Goal: Information Seeking & Learning: Learn about a topic

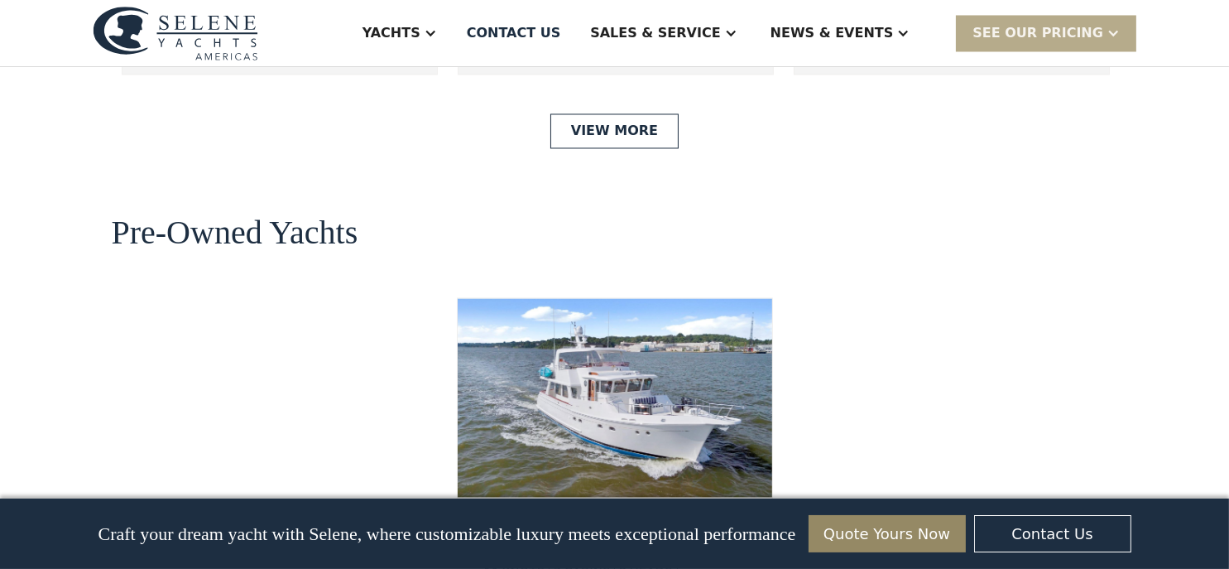
scroll to position [4303, 0]
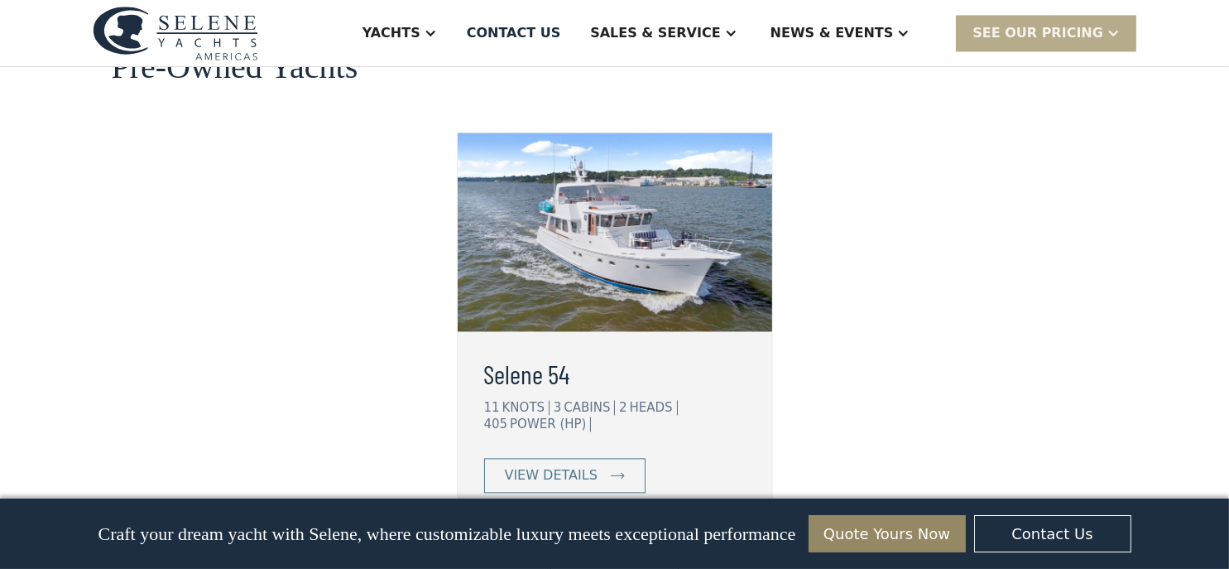
click at [617, 176] on img at bounding box center [615, 231] width 314 height 199
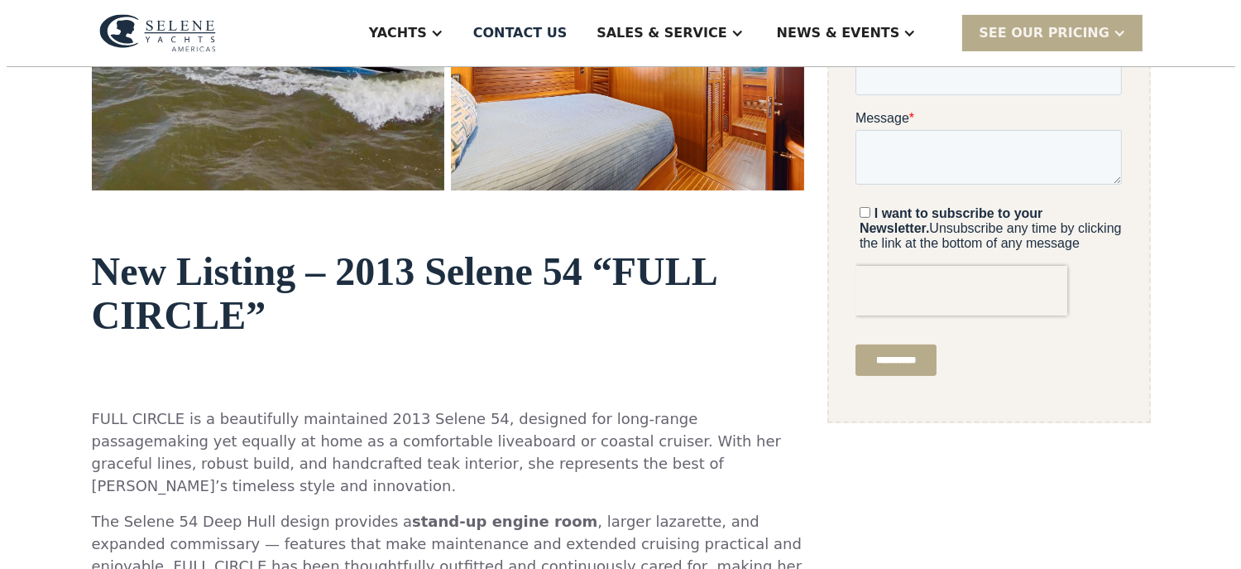
scroll to position [414, 0]
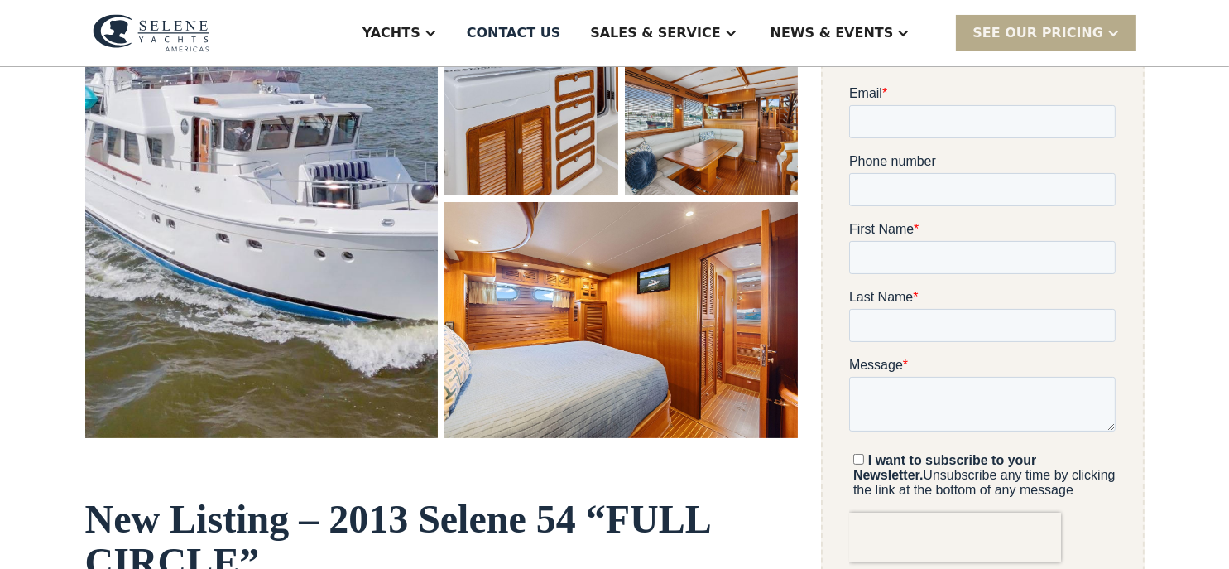
click at [629, 337] on img "open lightbox" at bounding box center [620, 320] width 353 height 236
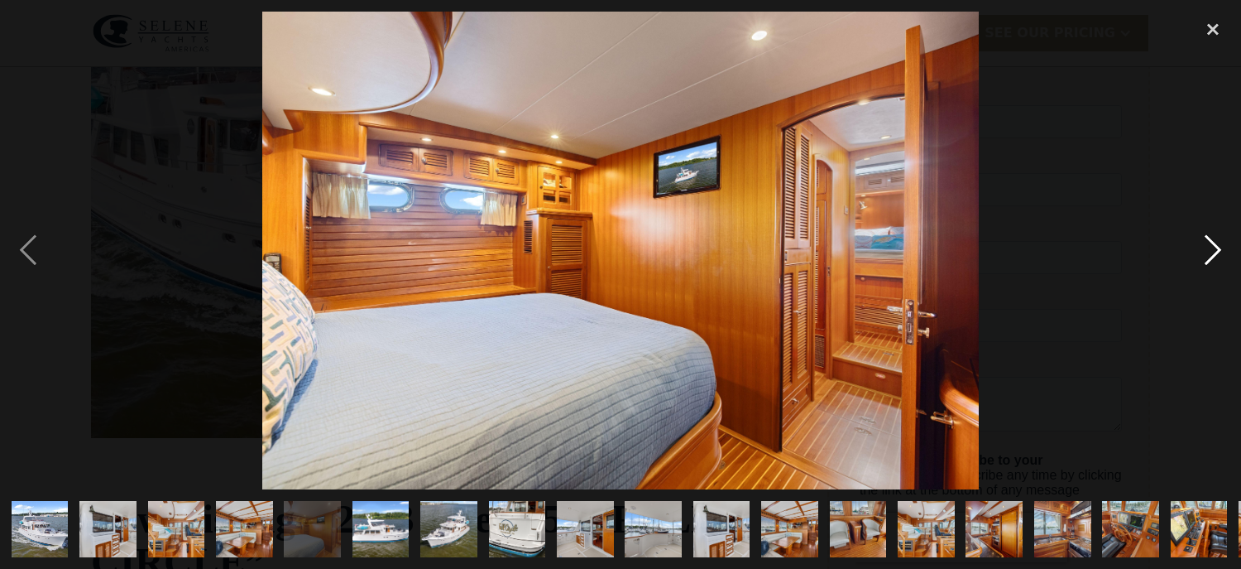
click at [1214, 239] on div "next image" at bounding box center [1213, 250] width 56 height 477
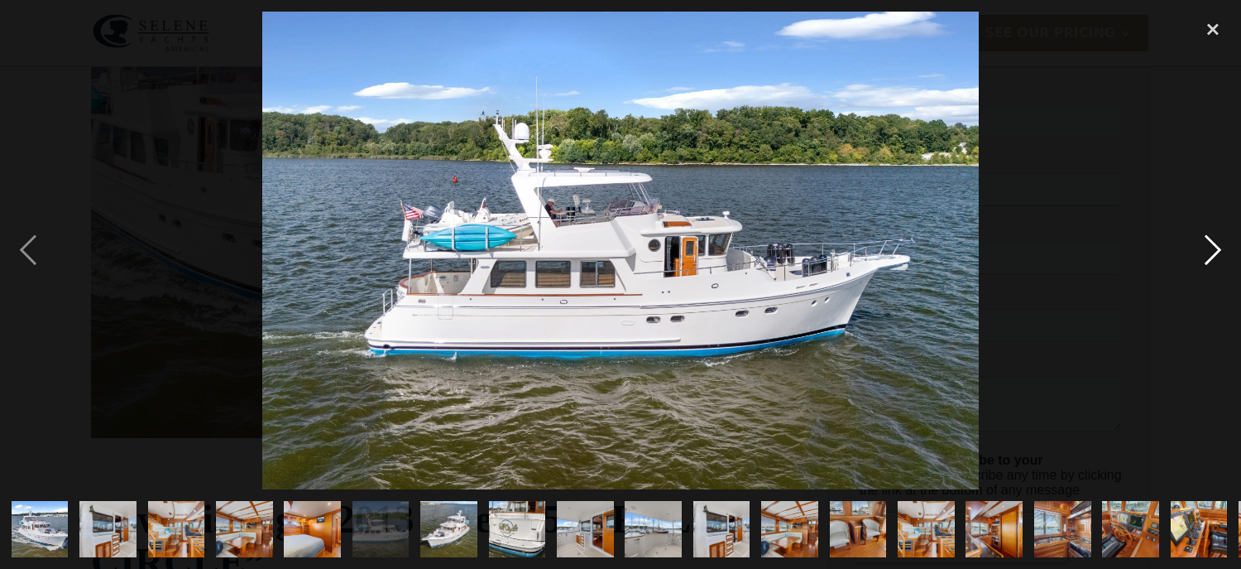
click at [1211, 237] on div "next image" at bounding box center [1213, 250] width 56 height 477
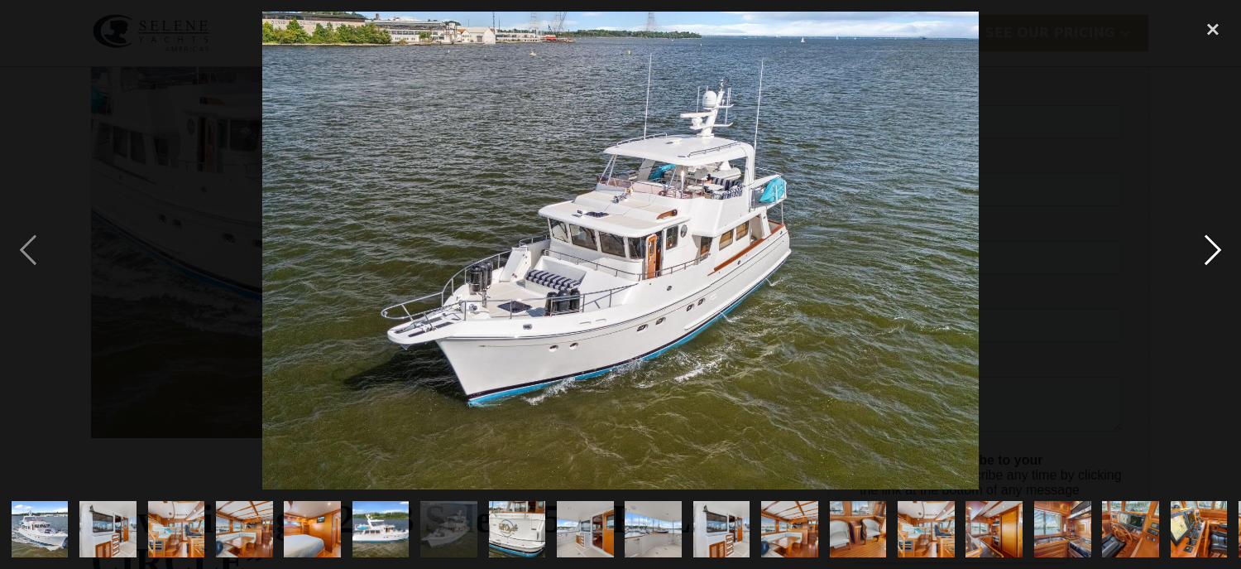
click at [1211, 237] on div "next image" at bounding box center [1213, 250] width 56 height 477
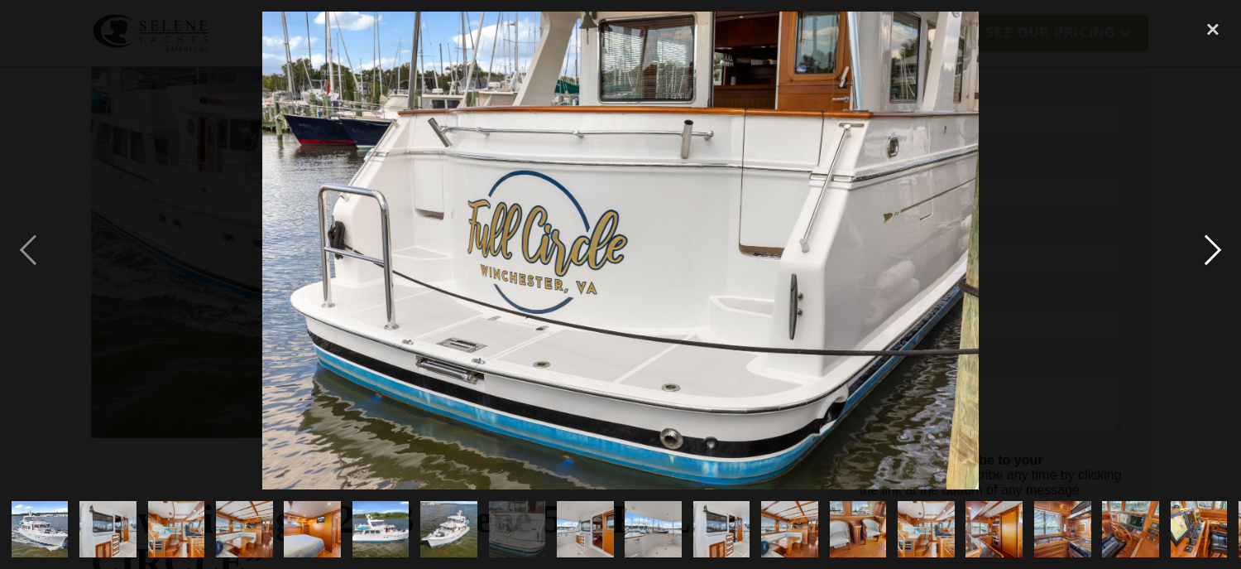
click at [1207, 237] on div "next image" at bounding box center [1213, 250] width 56 height 477
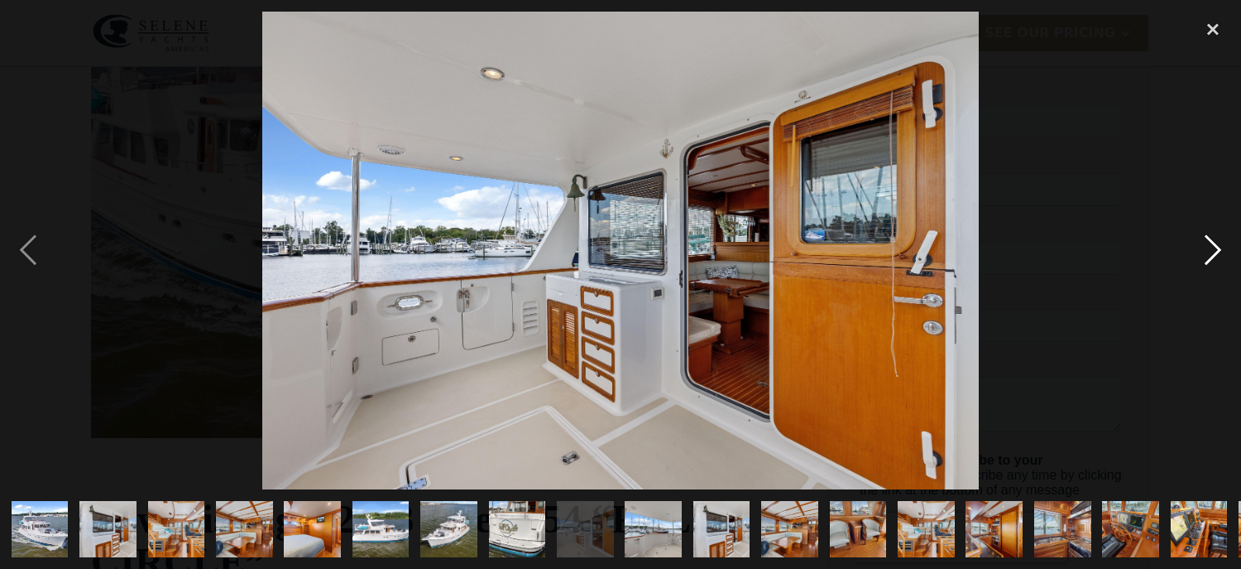
click at [1207, 237] on div "next image" at bounding box center [1213, 250] width 56 height 477
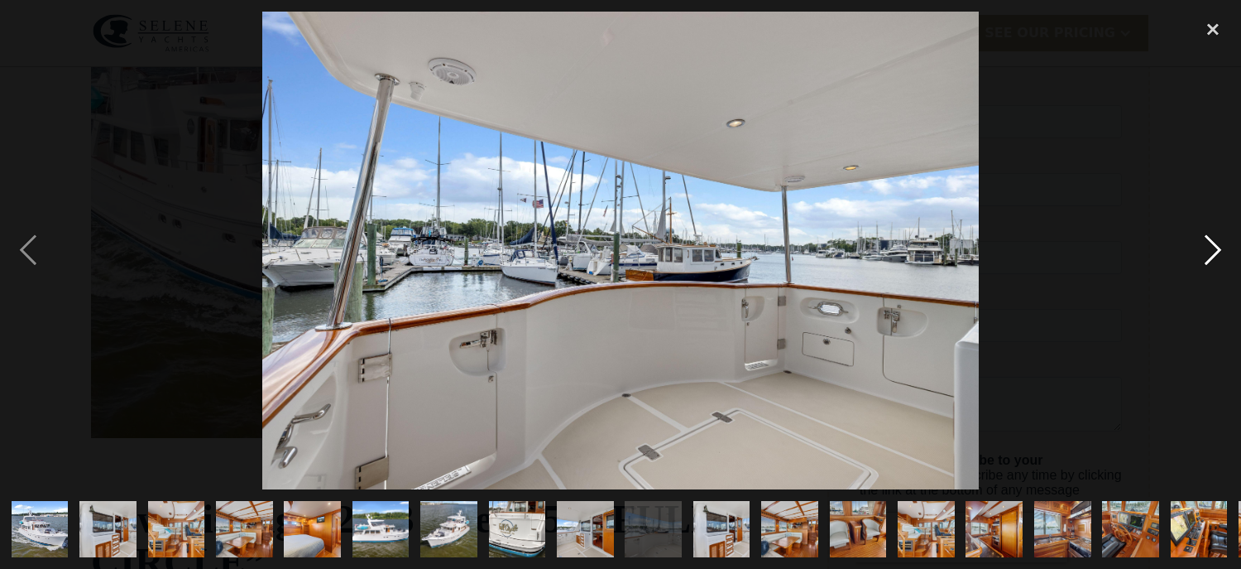
click at [1207, 237] on div "next image" at bounding box center [1213, 250] width 56 height 477
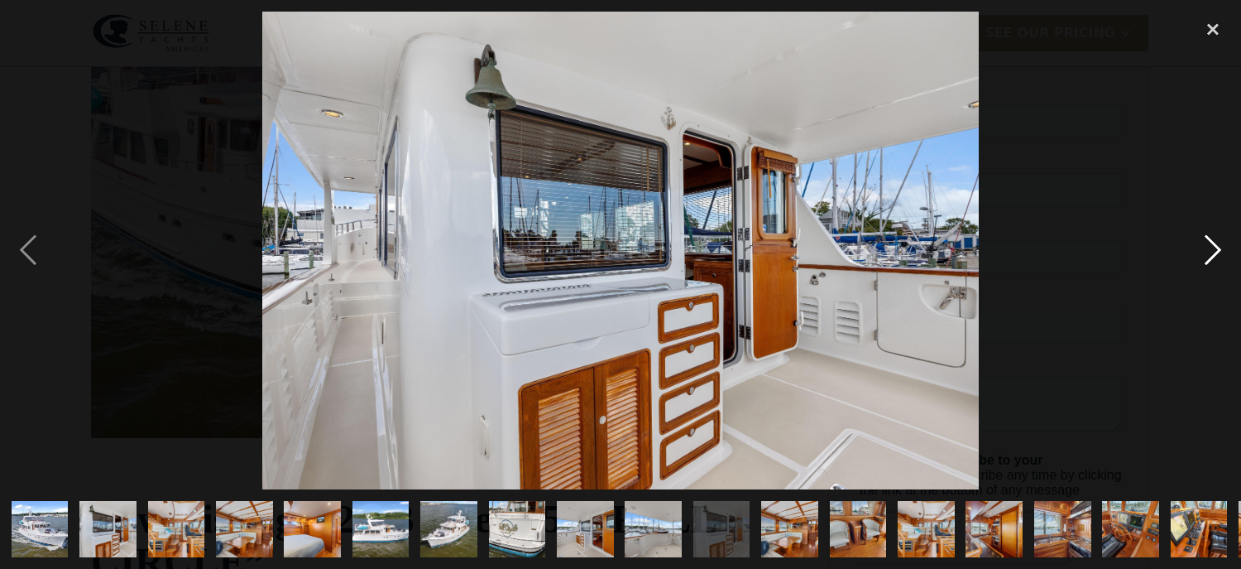
click at [1207, 237] on div "next image" at bounding box center [1213, 250] width 56 height 477
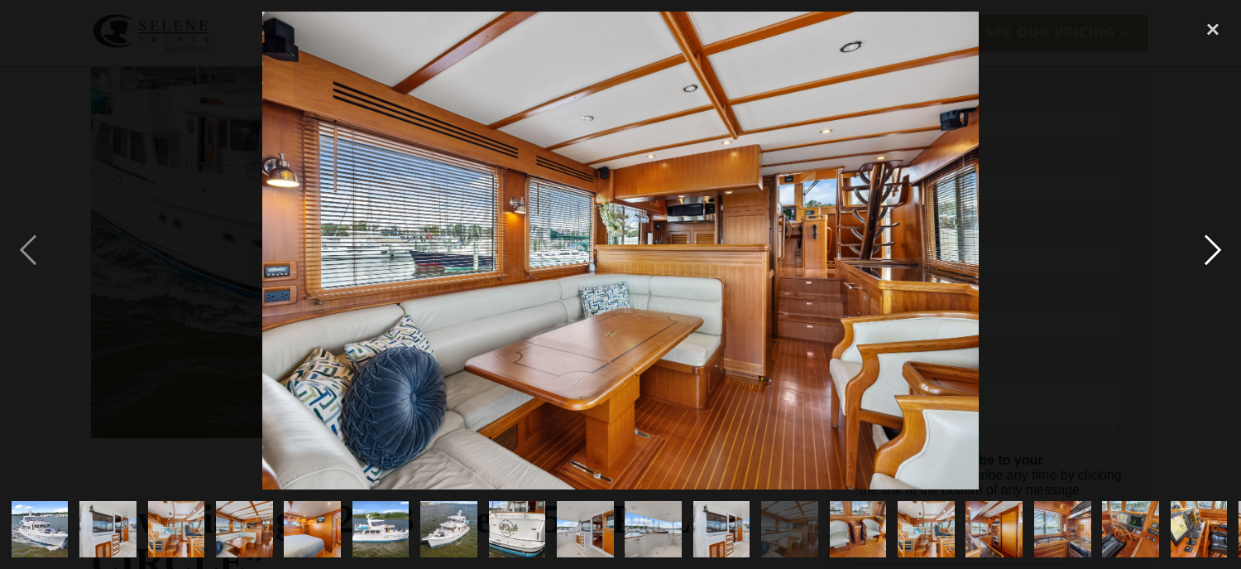
click at [1207, 237] on div "next image" at bounding box center [1213, 250] width 56 height 477
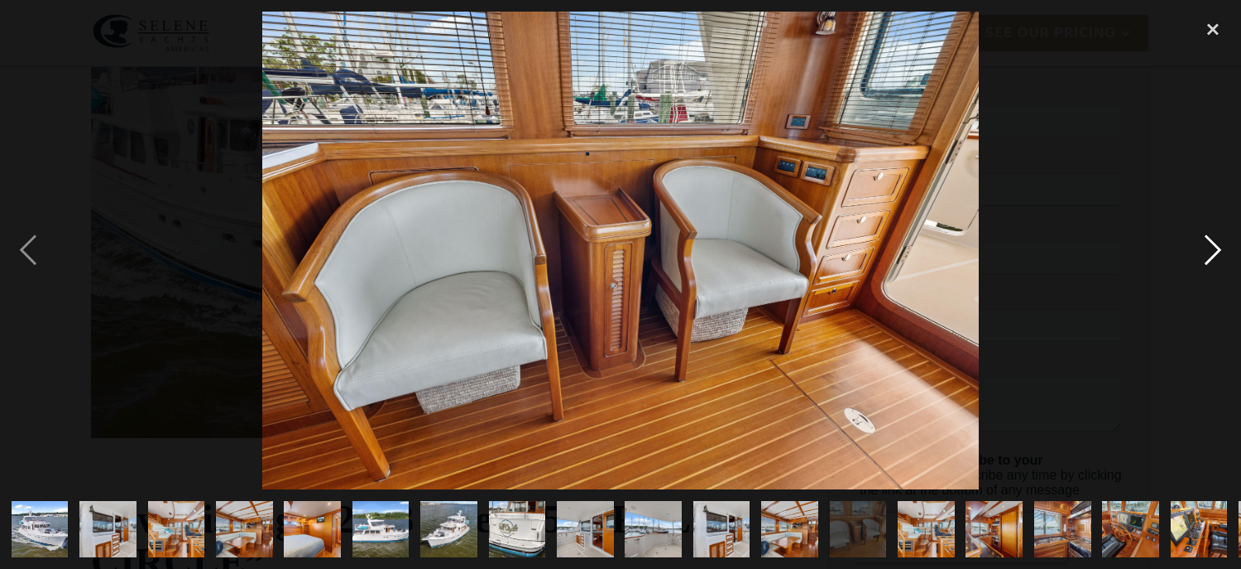
click at [1207, 237] on div "next image" at bounding box center [1213, 250] width 56 height 477
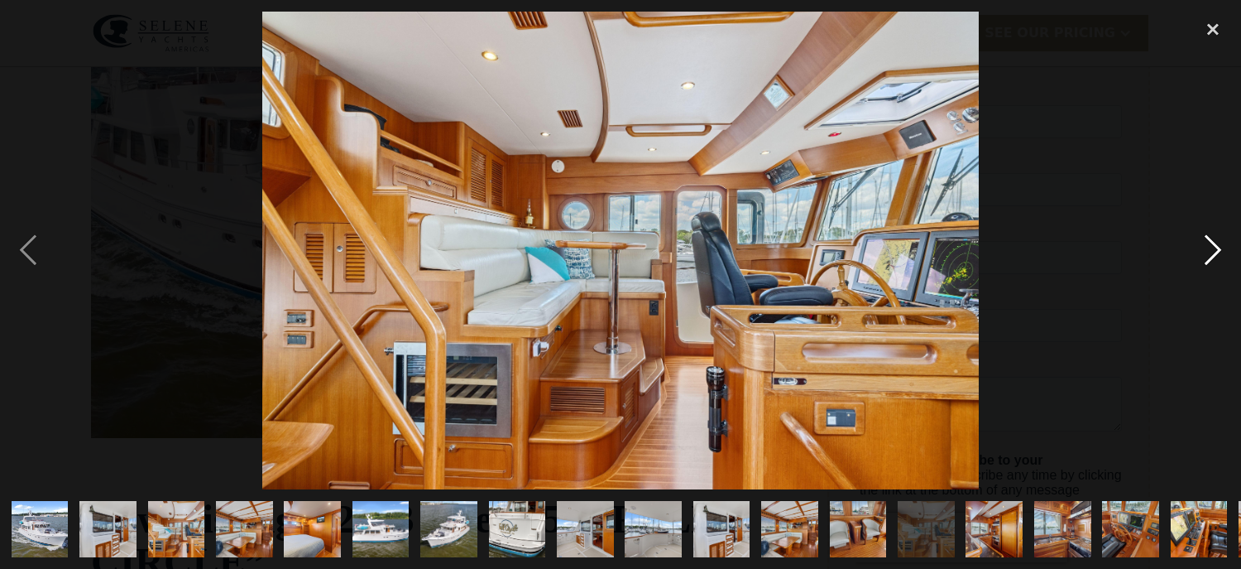
click at [1207, 237] on div "next image" at bounding box center [1213, 250] width 56 height 477
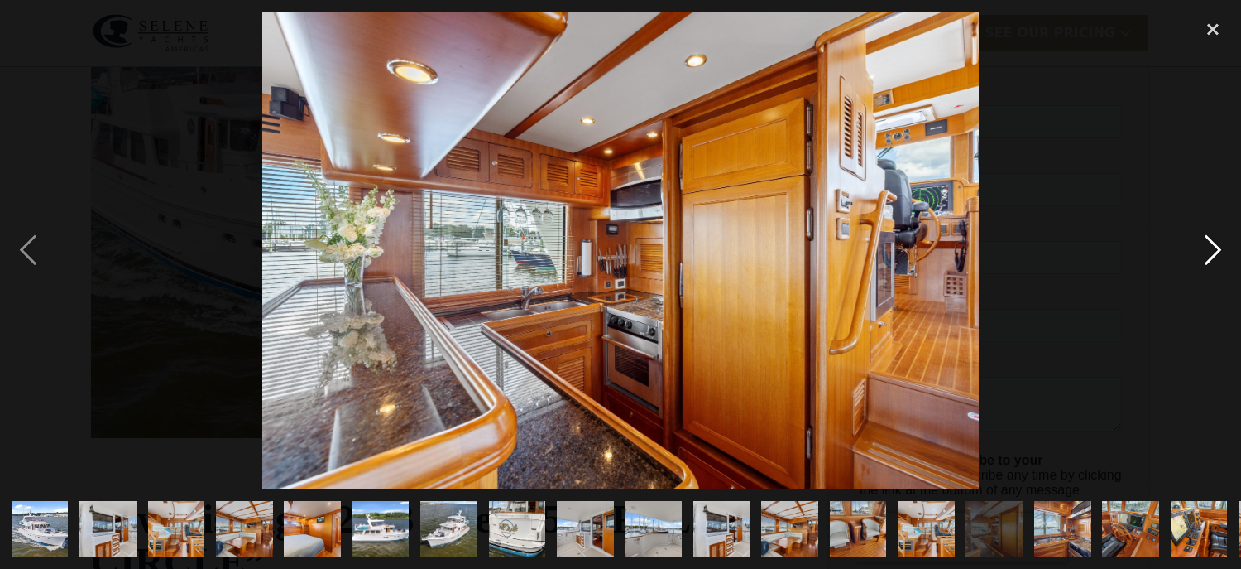
click at [1207, 237] on div "next image" at bounding box center [1213, 250] width 56 height 477
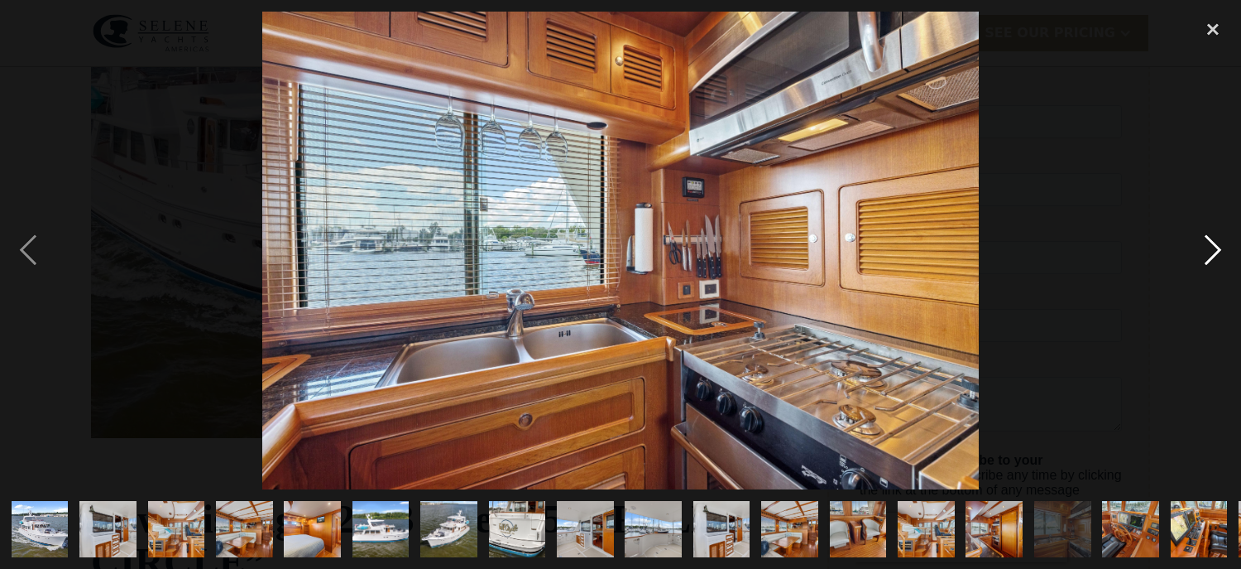
click at [1207, 237] on div "next image" at bounding box center [1213, 250] width 56 height 477
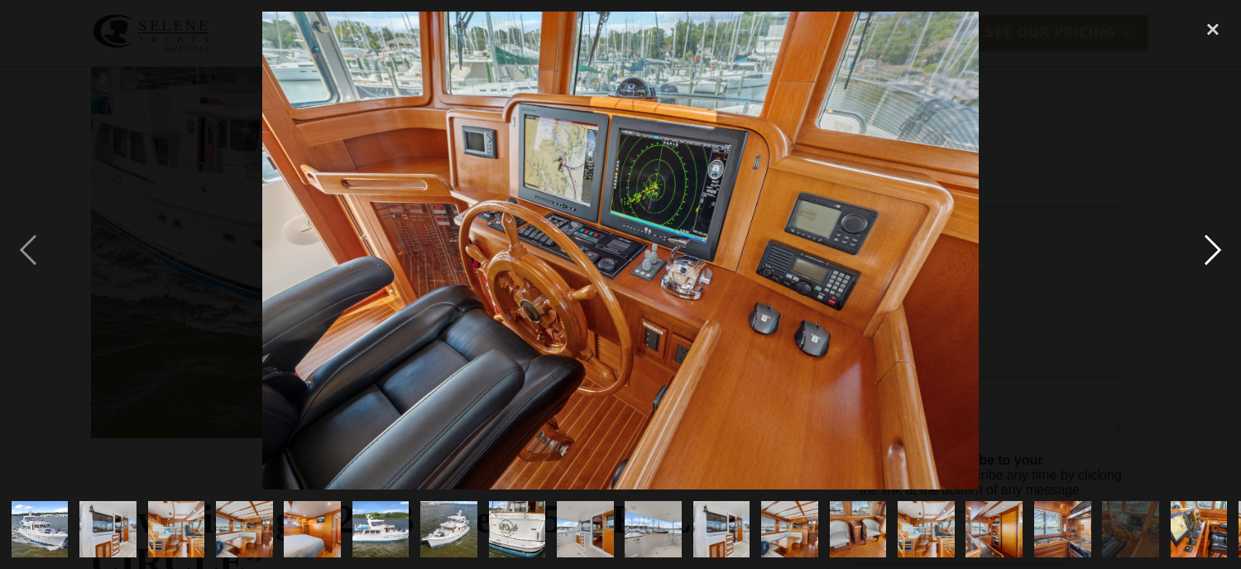
click at [1206, 237] on div "next image" at bounding box center [1213, 250] width 56 height 477
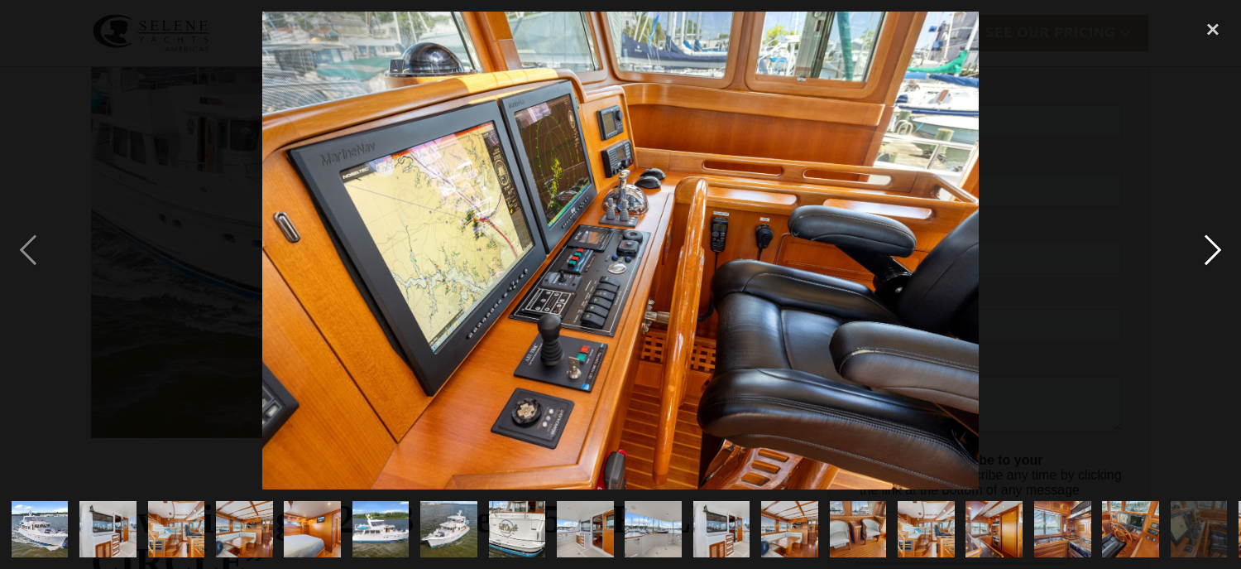
click at [1206, 237] on div "next image" at bounding box center [1213, 250] width 56 height 477
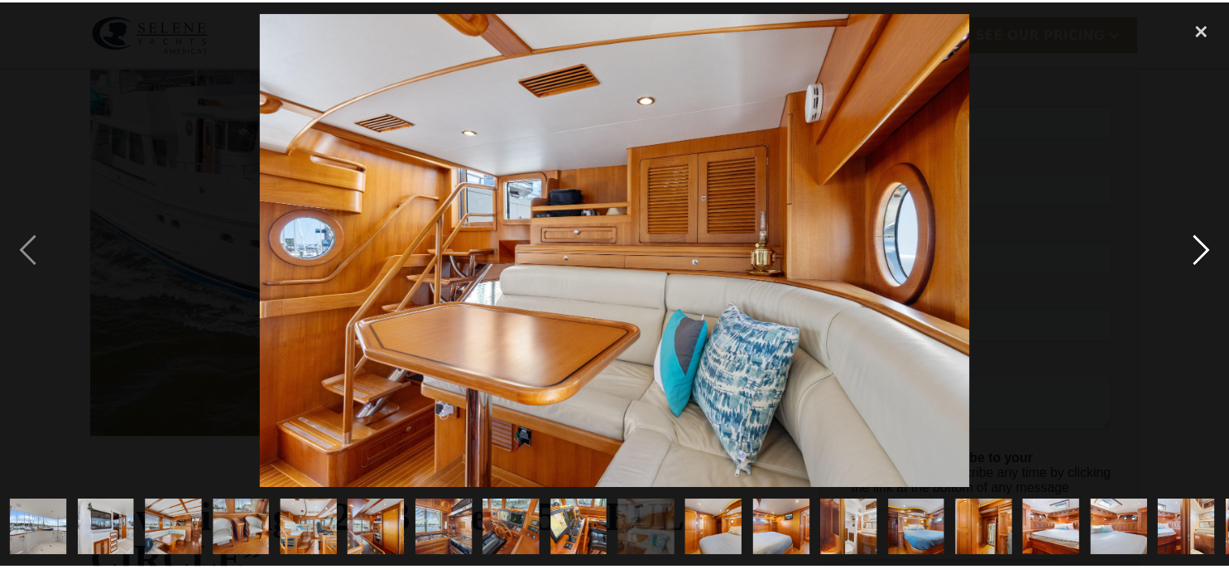
scroll to position [0, 747]
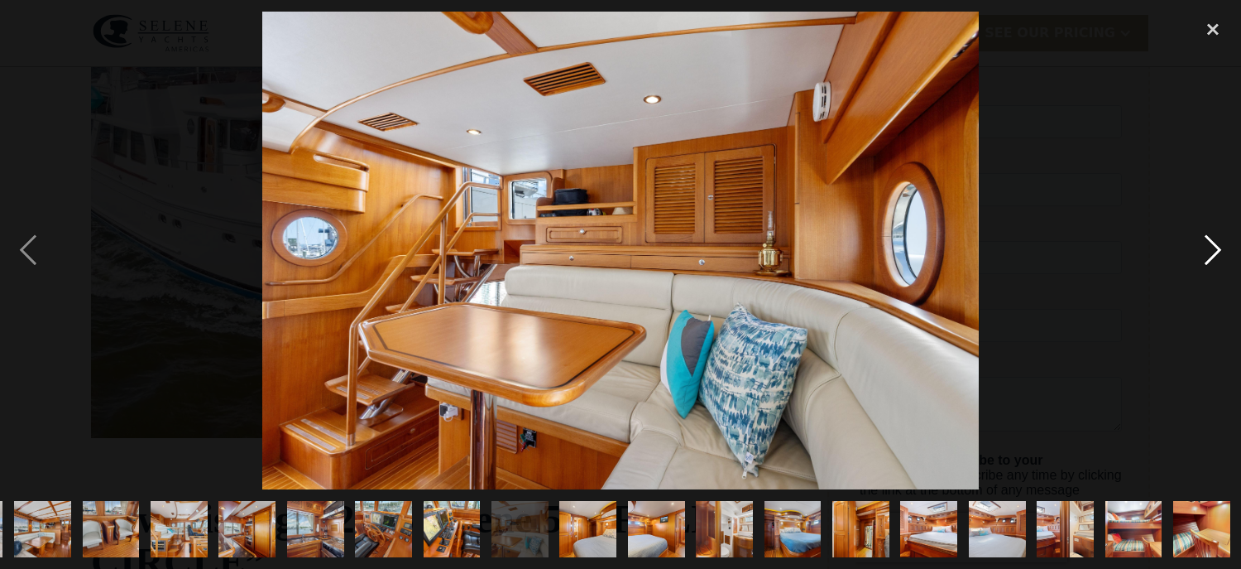
click at [1206, 237] on div "next image" at bounding box center [1213, 250] width 56 height 477
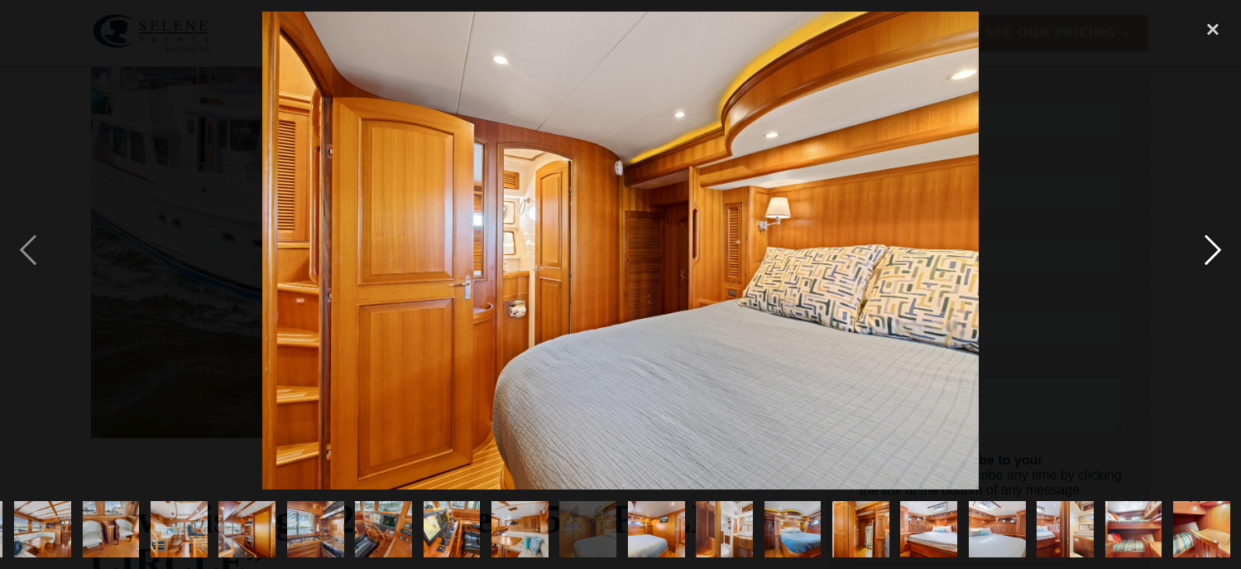
click at [1206, 237] on div "next image" at bounding box center [1213, 250] width 56 height 477
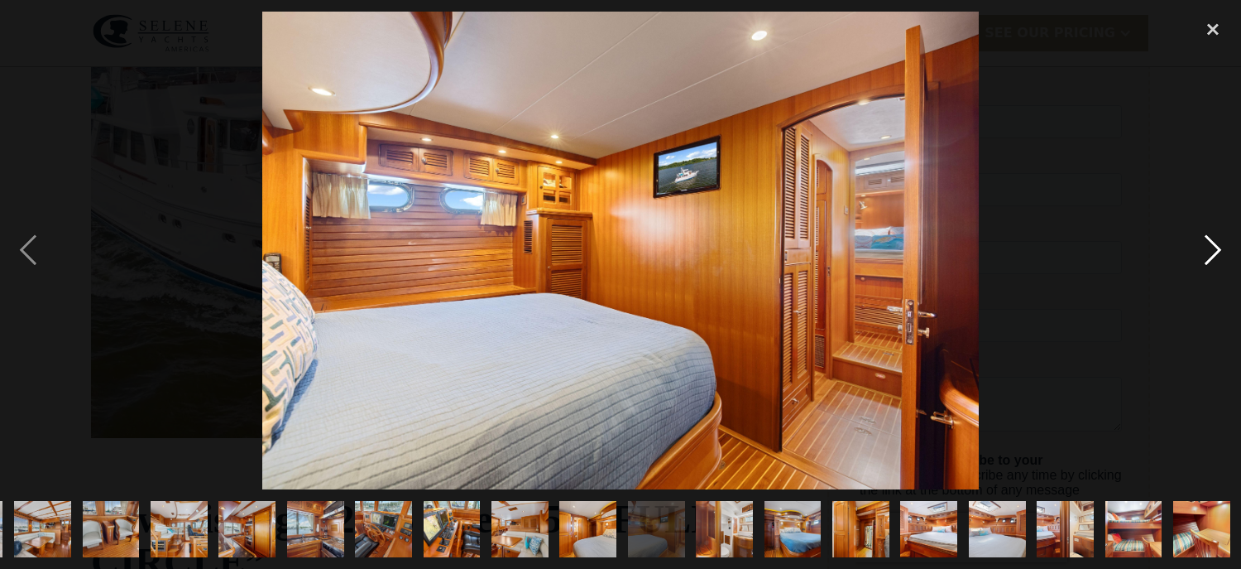
click at [1206, 237] on div "next image" at bounding box center [1213, 250] width 56 height 477
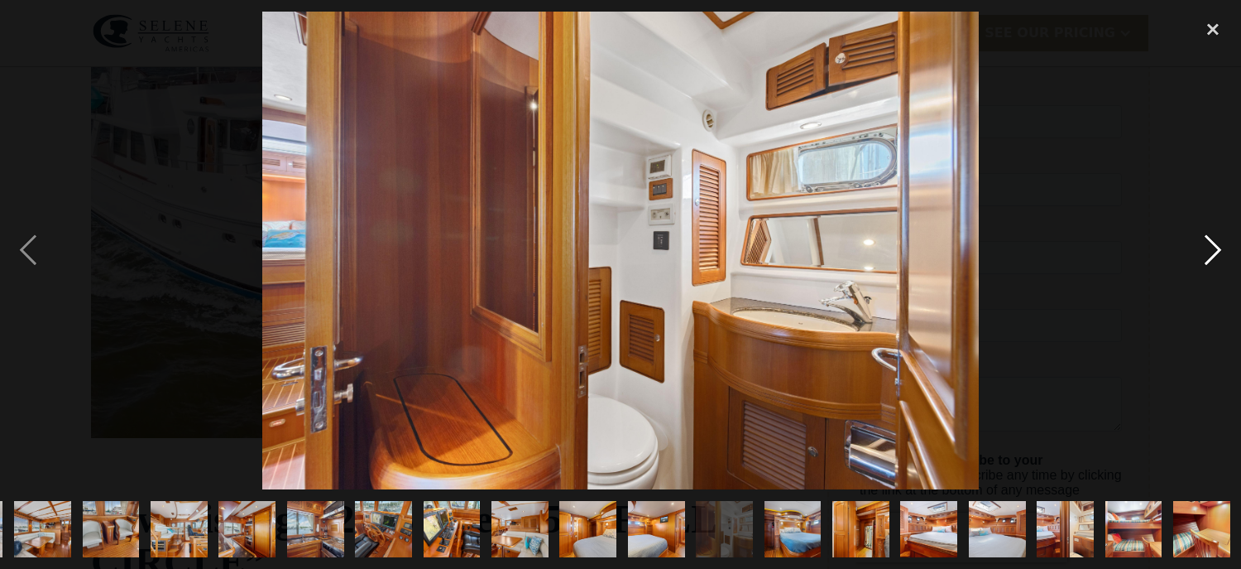
click at [1206, 237] on div "next image" at bounding box center [1213, 250] width 56 height 477
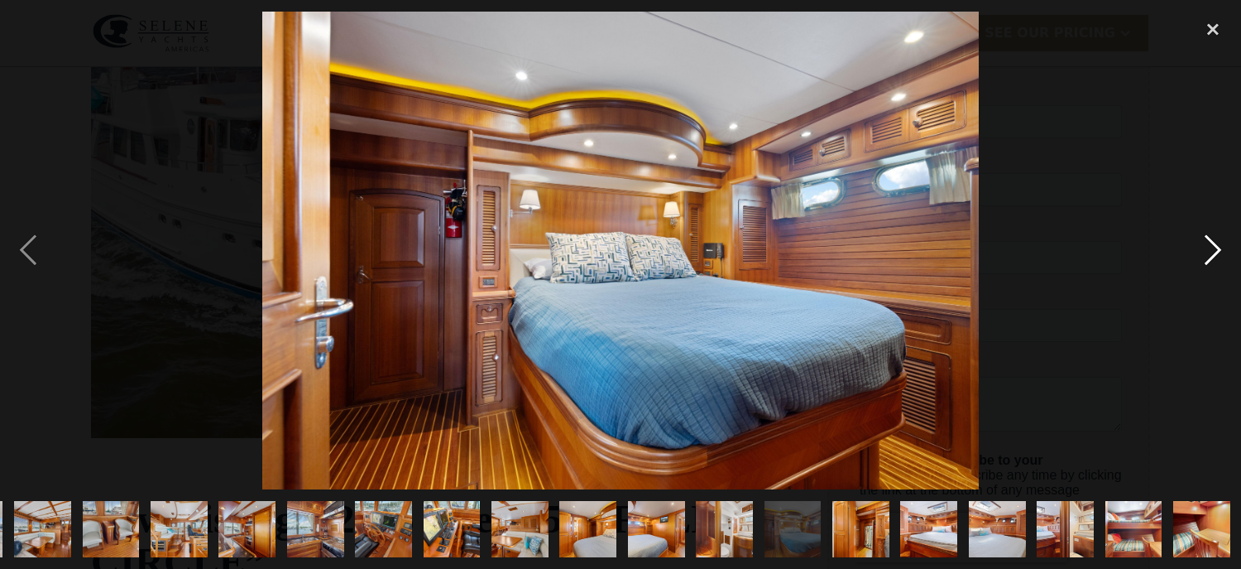
click at [1206, 237] on div "next image" at bounding box center [1213, 250] width 56 height 477
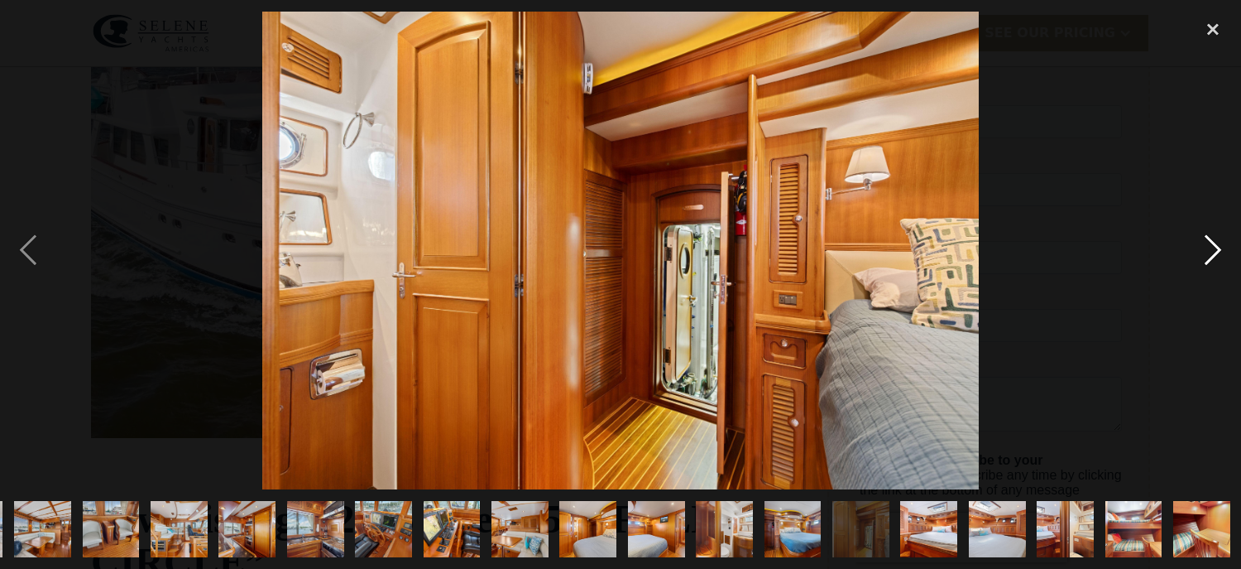
click at [1206, 237] on div "next image" at bounding box center [1213, 250] width 56 height 477
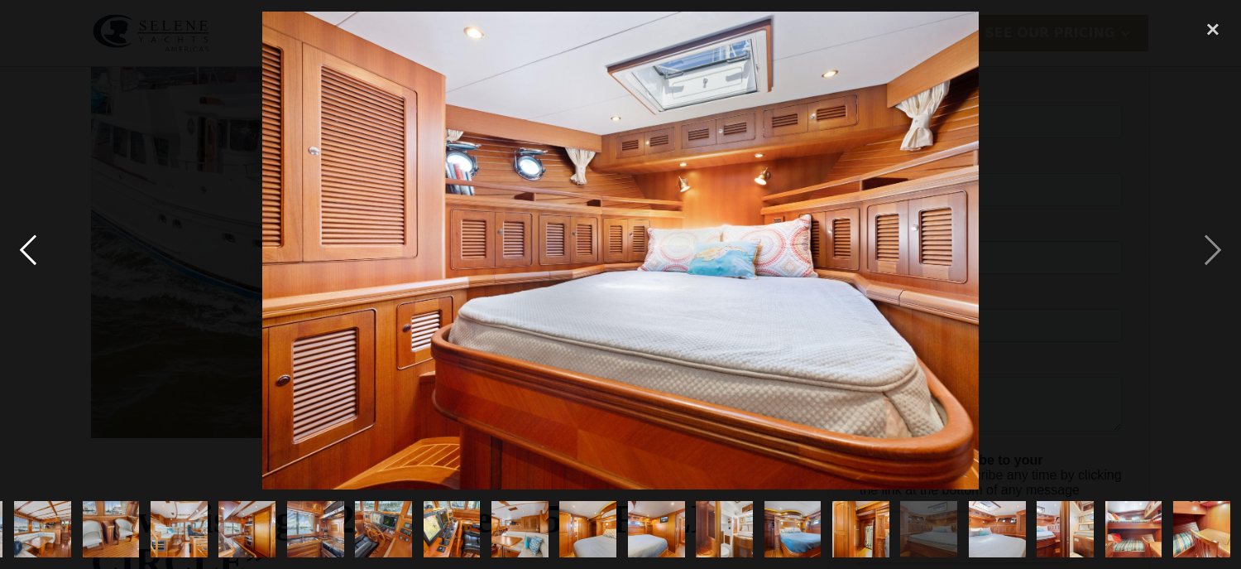
click at [37, 249] on div "previous image" at bounding box center [28, 250] width 56 height 477
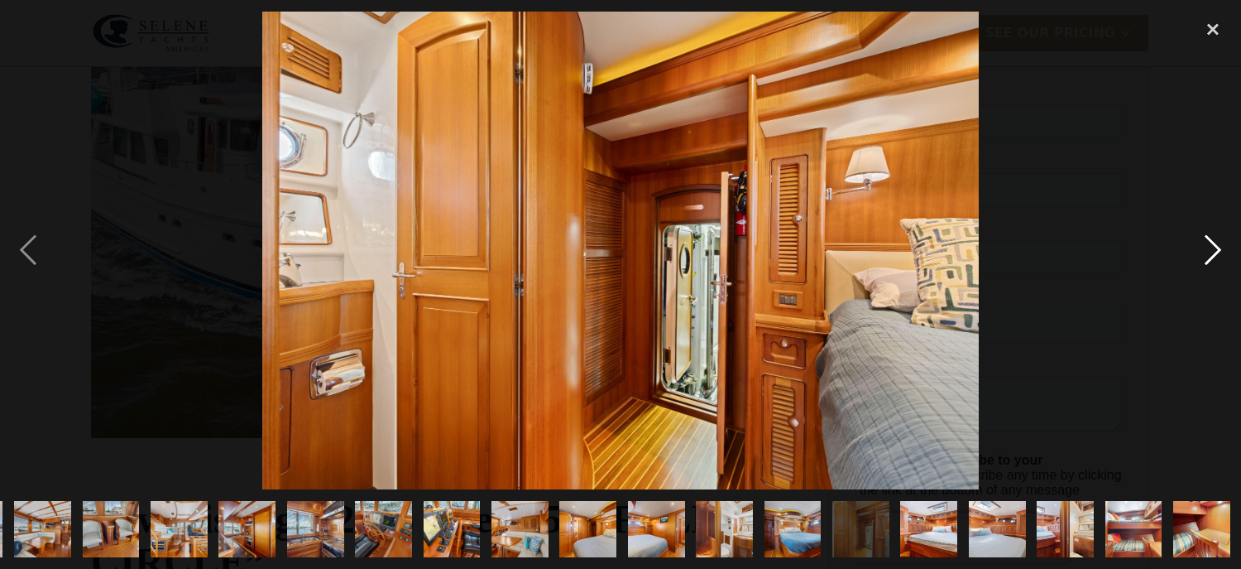
click at [1221, 238] on div "next image" at bounding box center [1213, 250] width 56 height 477
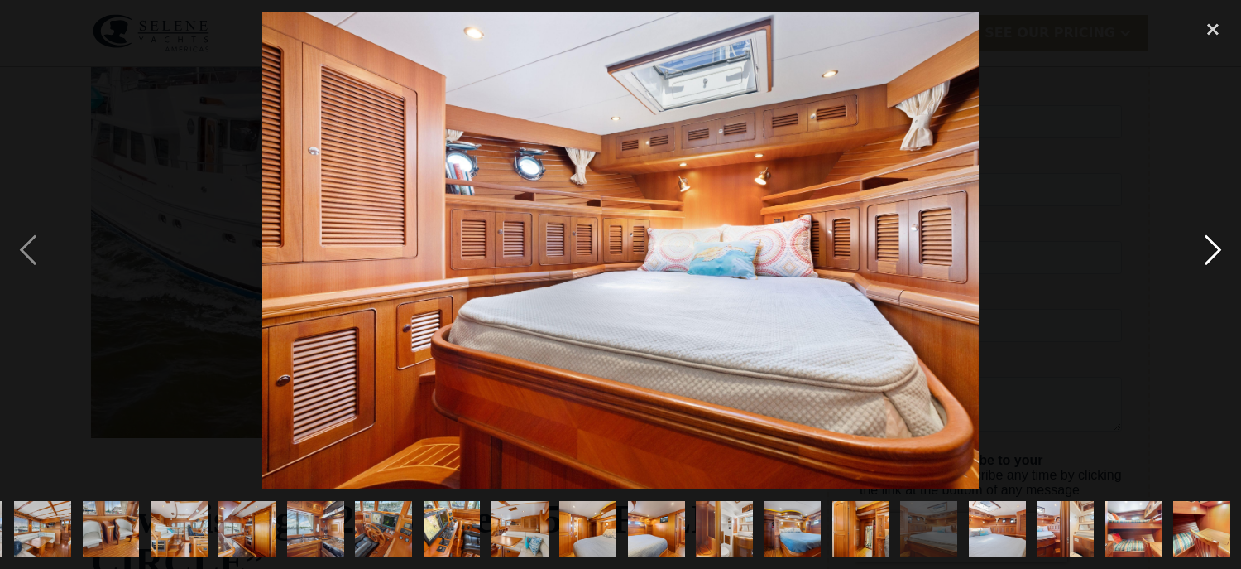
click at [1221, 238] on div "next image" at bounding box center [1213, 250] width 56 height 477
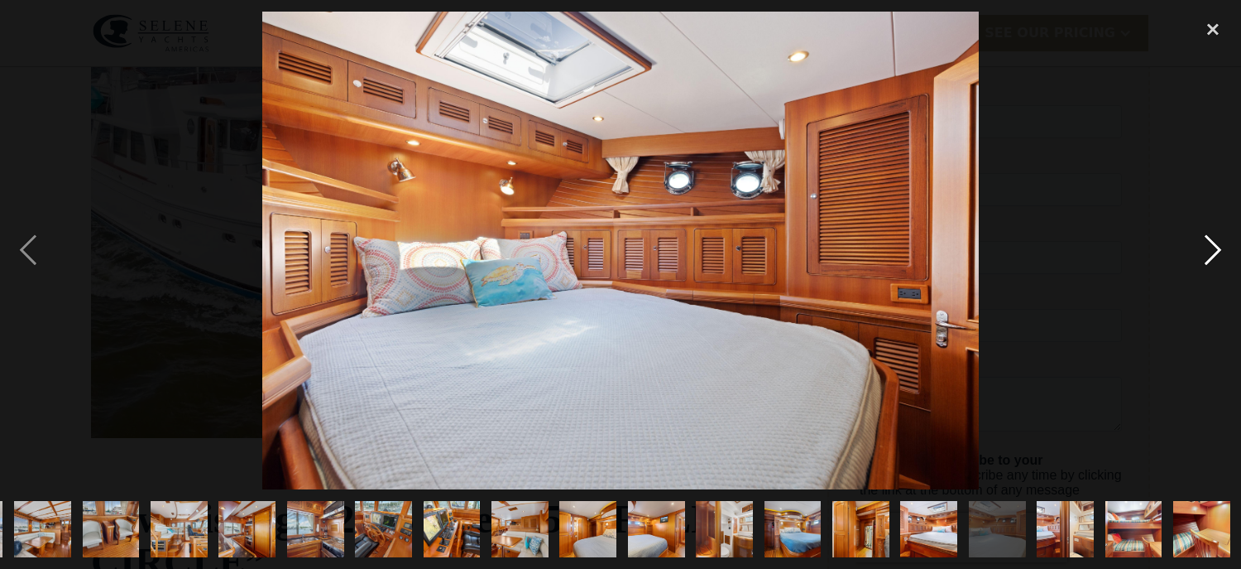
click at [1221, 238] on div "next image" at bounding box center [1213, 250] width 56 height 477
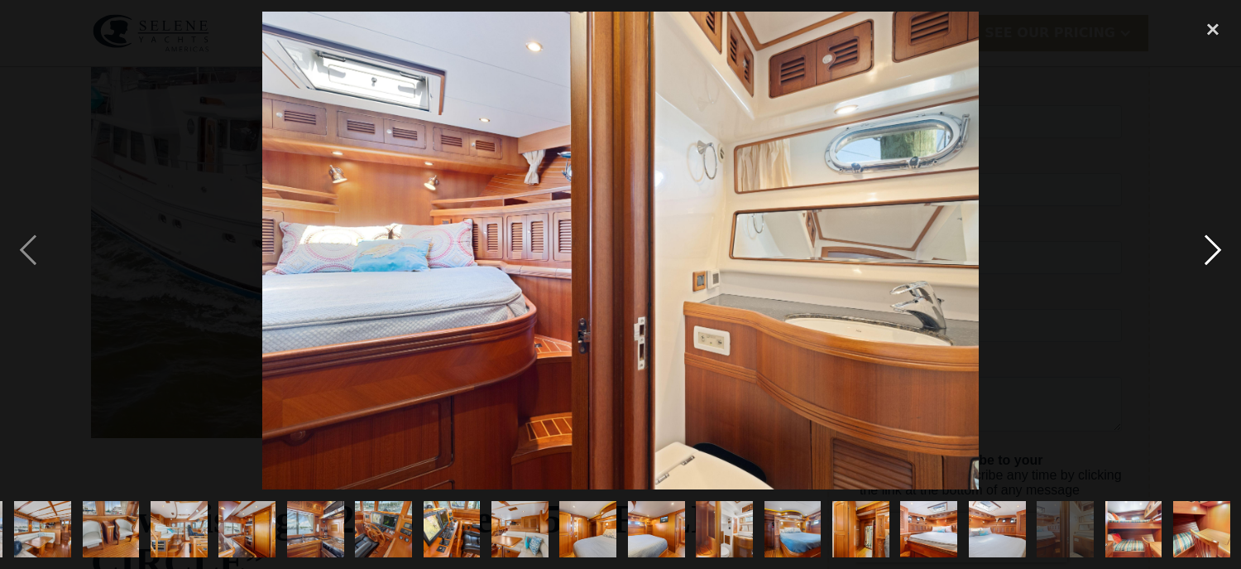
click at [1221, 238] on div "next image" at bounding box center [1213, 250] width 56 height 477
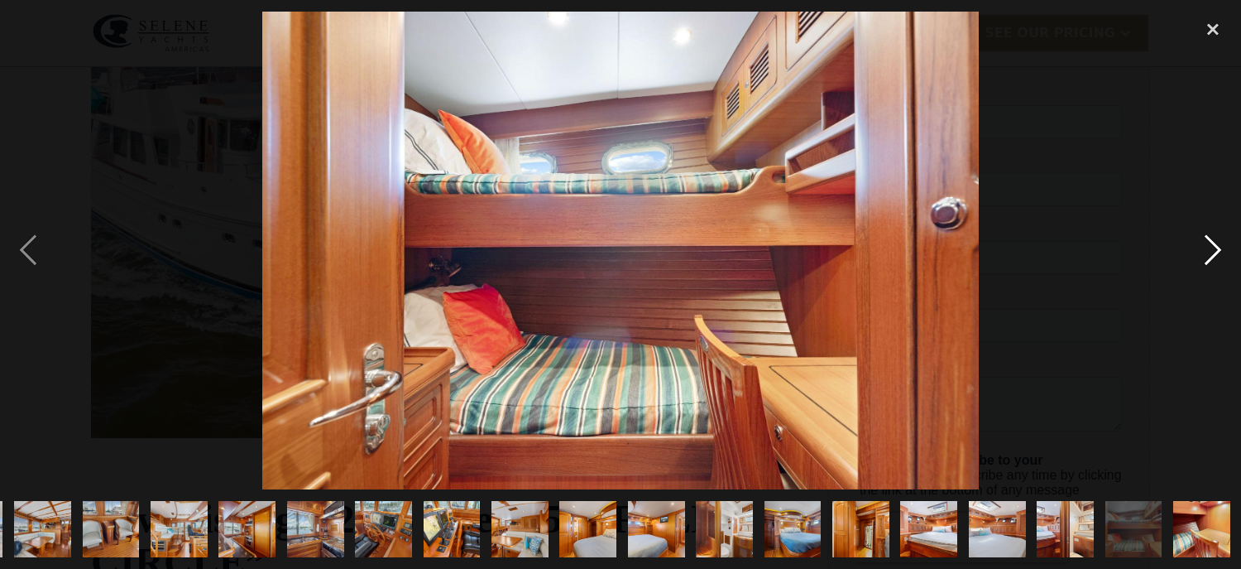
click at [1205, 248] on div "next image" at bounding box center [1213, 250] width 56 height 477
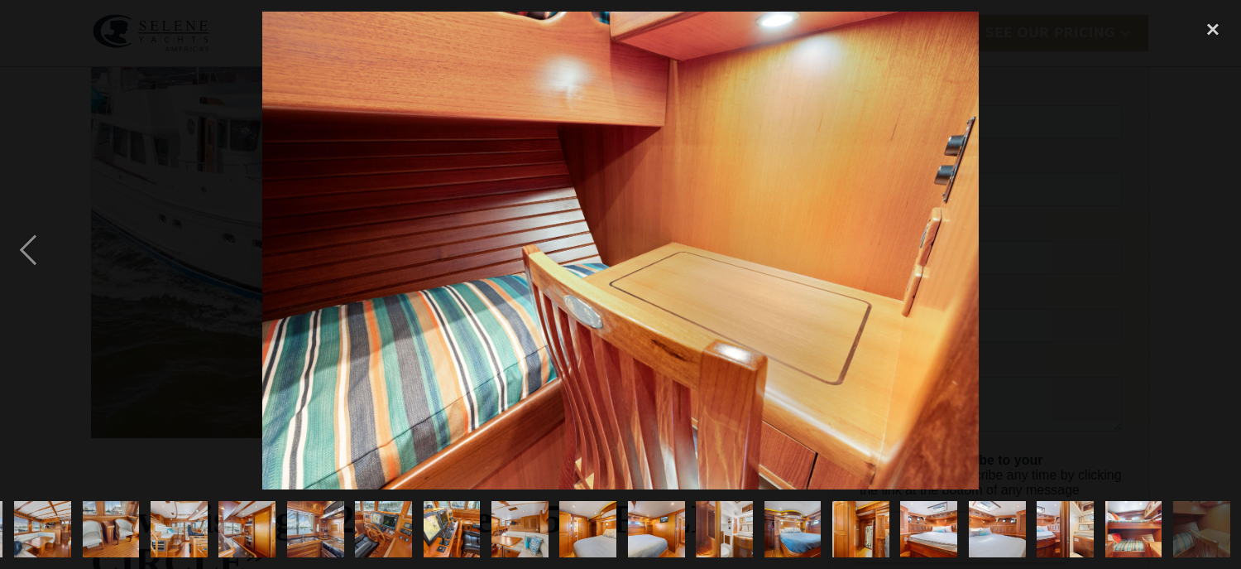
click at [1203, 247] on div "next image" at bounding box center [1213, 250] width 56 height 477
click at [1204, 518] on img "show item 29 of 29" at bounding box center [1201, 529] width 85 height 57
click at [1209, 28] on div "close lightbox" at bounding box center [1213, 30] width 56 height 36
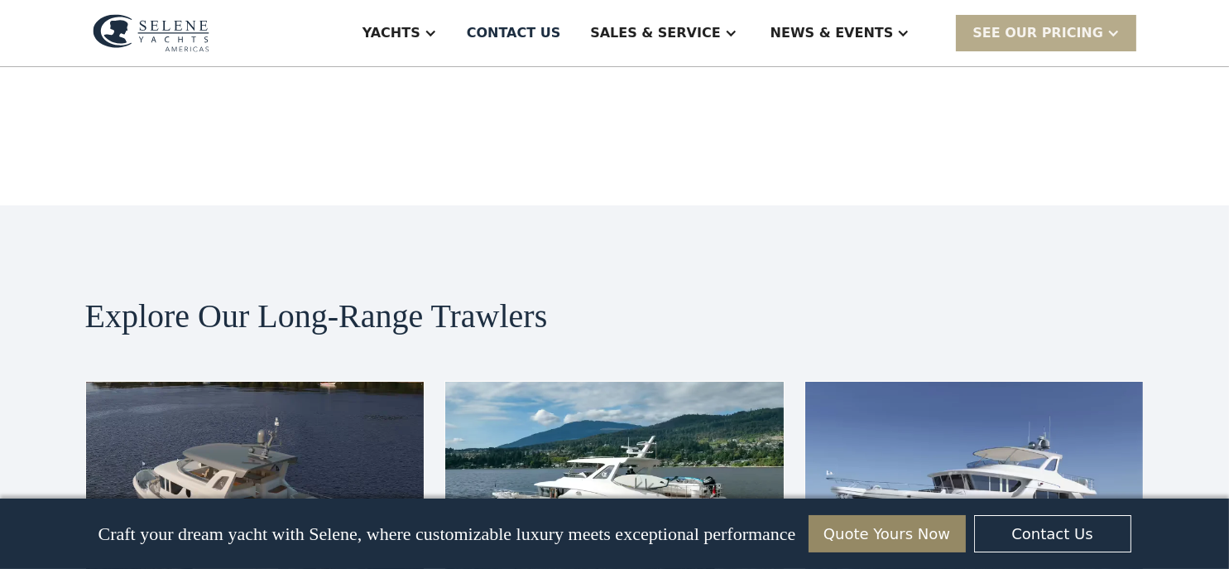
scroll to position [8193, 0]
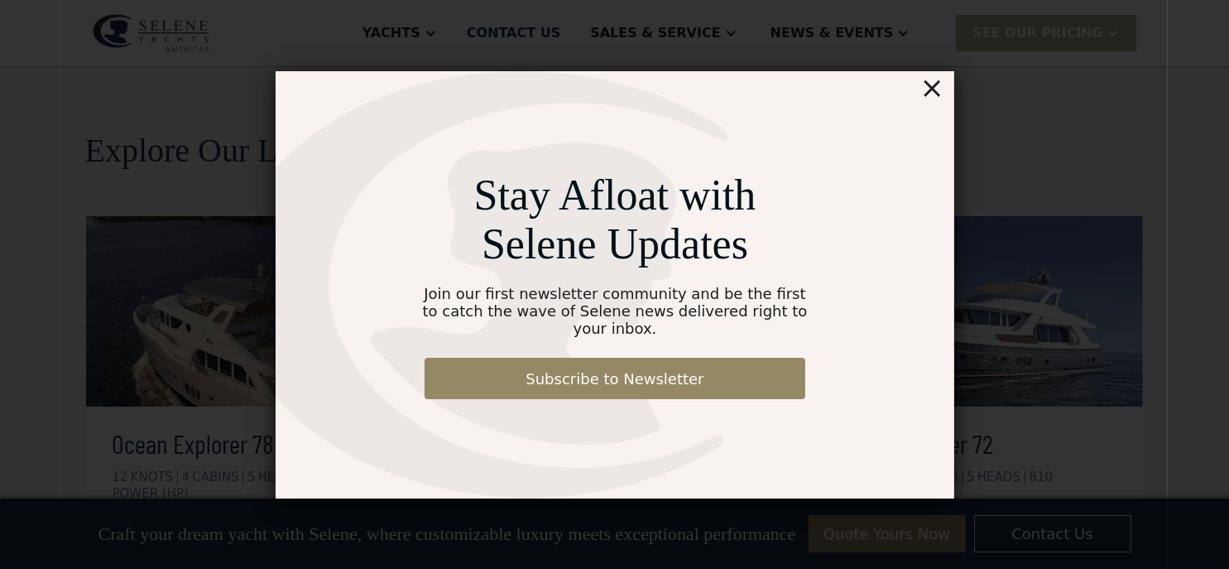
click at [929, 96] on div "×" at bounding box center [931, 87] width 24 height 33
